Goal: Find specific page/section: Find specific page/section

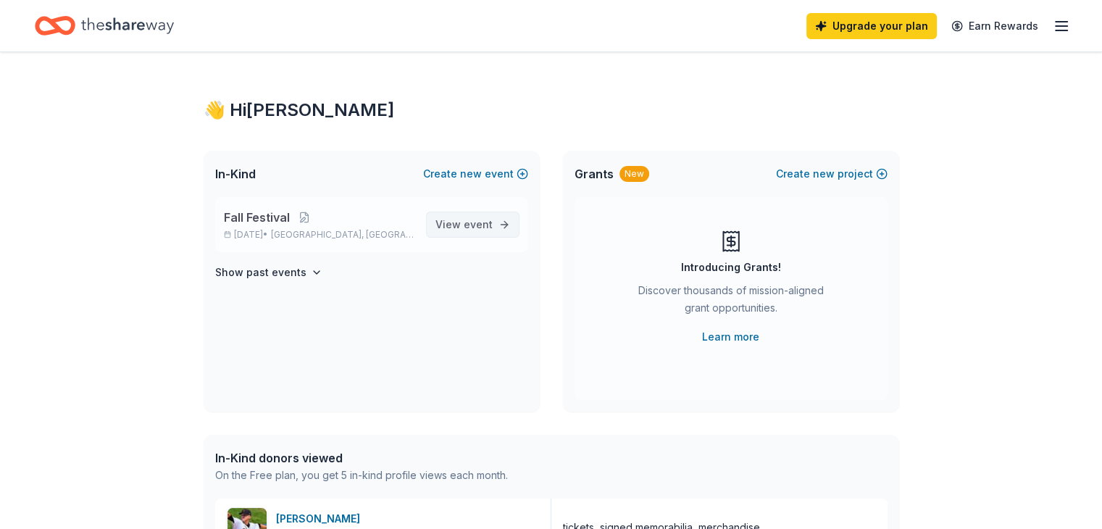
click at [473, 222] on span "event" at bounding box center [478, 224] width 29 height 12
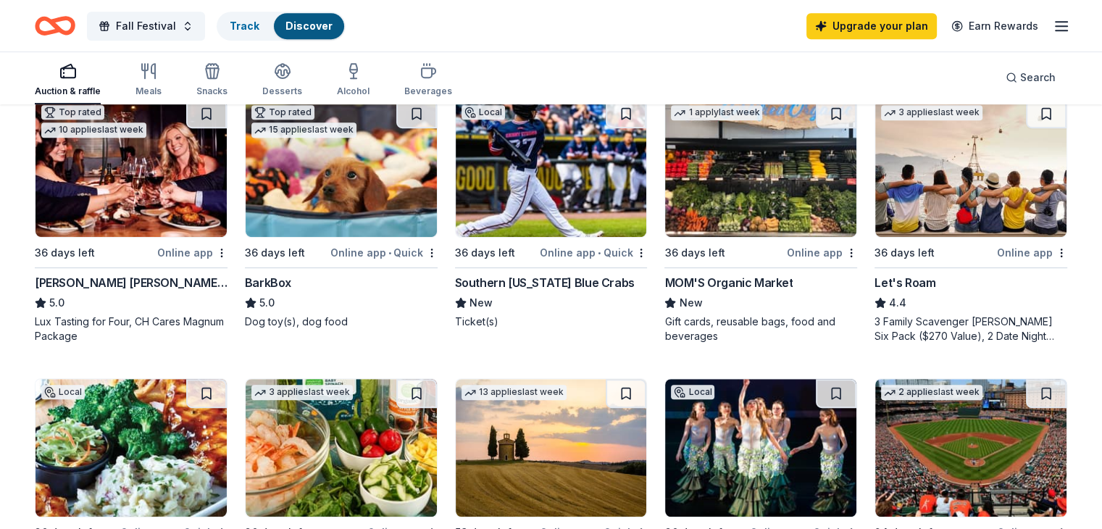
scroll to position [723, 0]
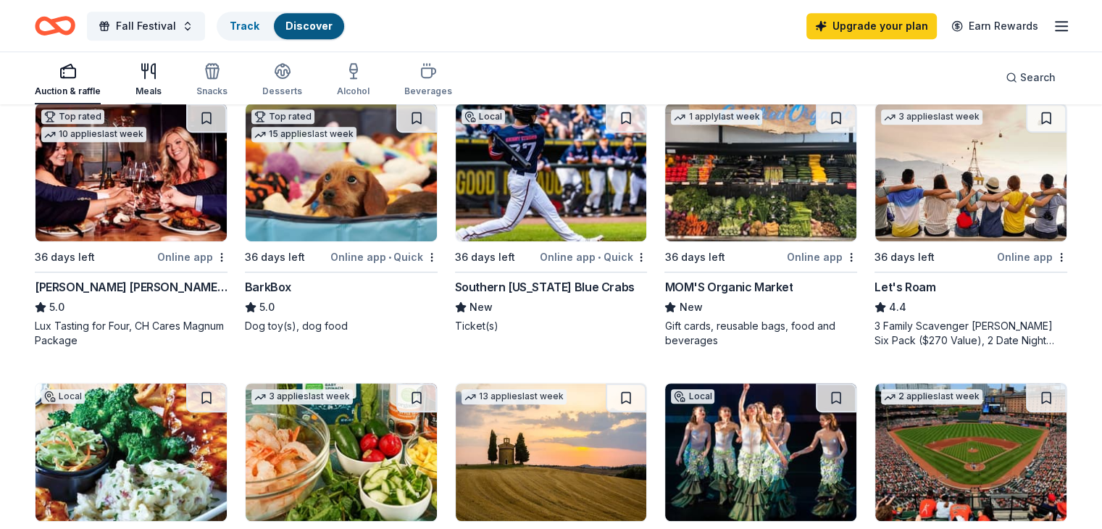
click at [145, 76] on icon "button" at bounding box center [145, 71] width 0 height 14
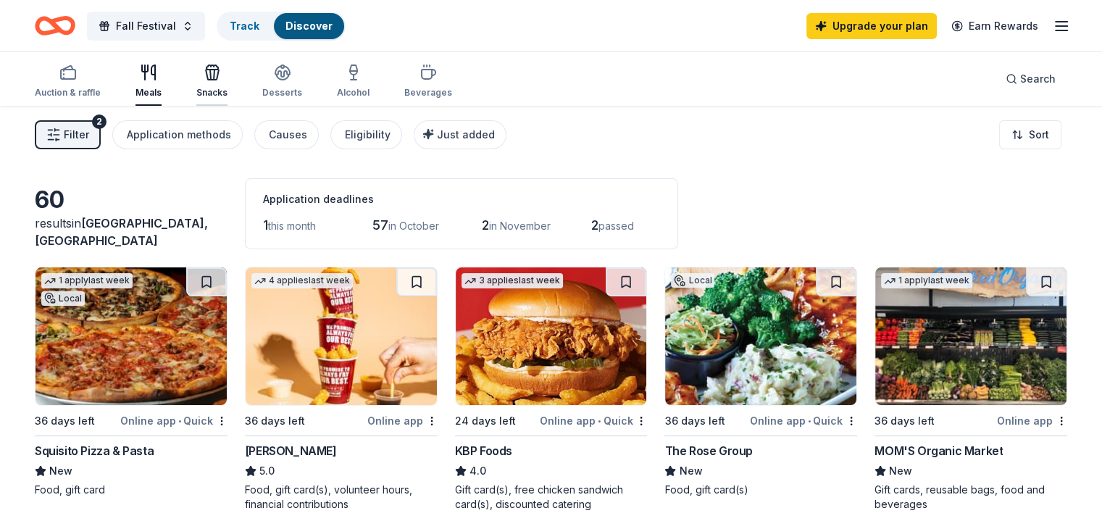
click at [221, 77] on icon "button" at bounding box center [212, 72] width 17 height 17
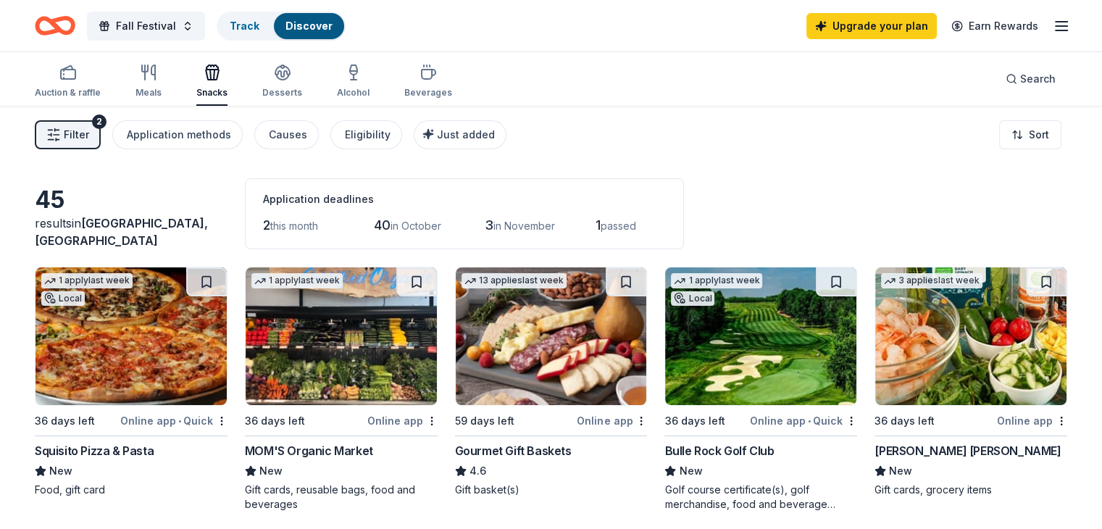
click at [277, 93] on div "Auction & raffle Meals Snacks Desserts Alcohol Beverages" at bounding box center [243, 82] width 417 height 48
click at [285, 83] on div "Desserts" at bounding box center [282, 81] width 40 height 35
